Goal: Task Accomplishment & Management: Complete application form

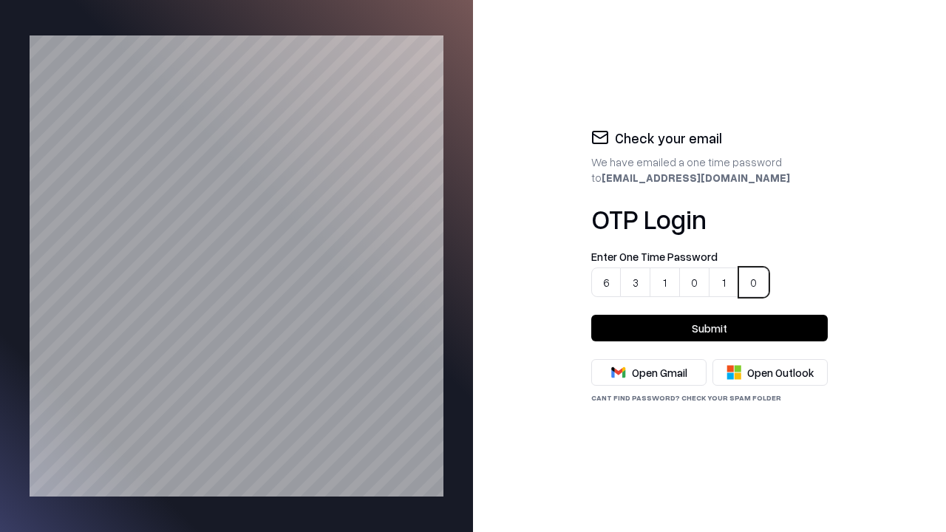
type input "******"
click at [709, 328] on button "Submit" at bounding box center [709, 328] width 236 height 27
